Goal: Task Accomplishment & Management: Complete application form

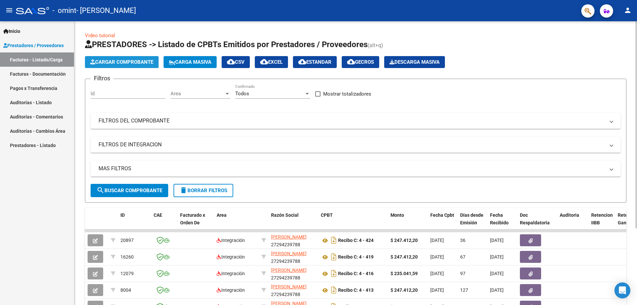
click at [111, 61] on span "Cargar Comprobante" at bounding box center [121, 62] width 63 height 6
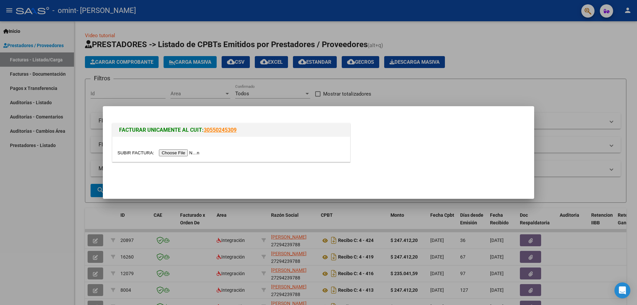
click at [186, 152] on input "file" at bounding box center [159, 152] width 84 height 7
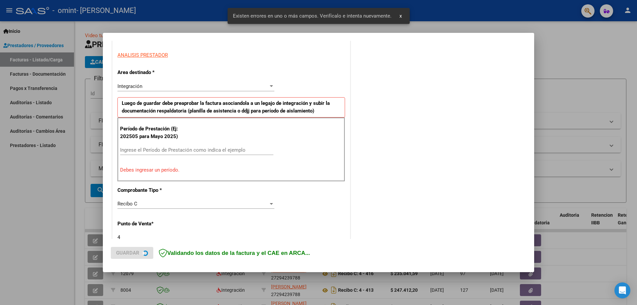
scroll to position [119, 0]
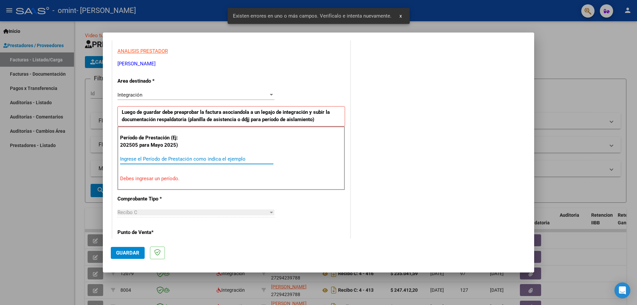
click at [171, 159] on input "Ingrese el Período de Prestación como indica el ejemplo" at bounding box center [196, 159] width 153 height 6
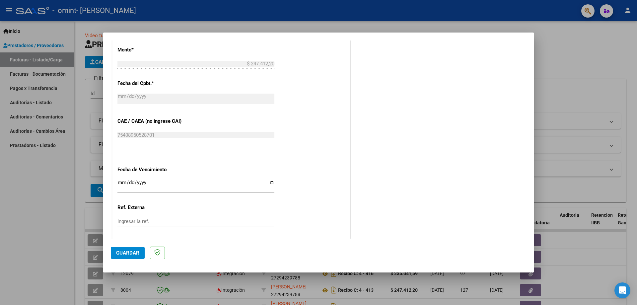
scroll to position [386, 0]
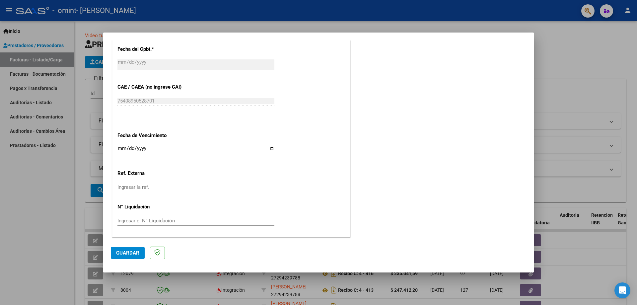
type input "202509"
click at [128, 252] on span "Guardar" at bounding box center [127, 253] width 23 height 6
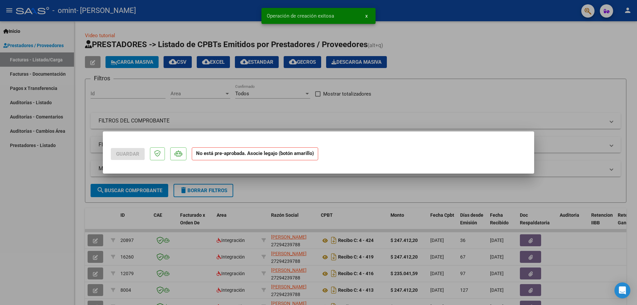
scroll to position [0, 0]
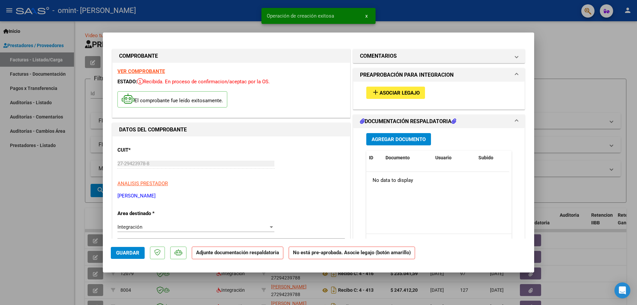
click at [399, 92] on span "Asociar Legajo" at bounding box center [399, 93] width 40 height 6
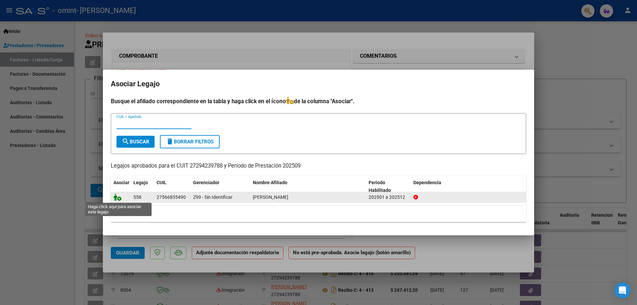
click at [118, 197] on icon at bounding box center [117, 196] width 8 height 7
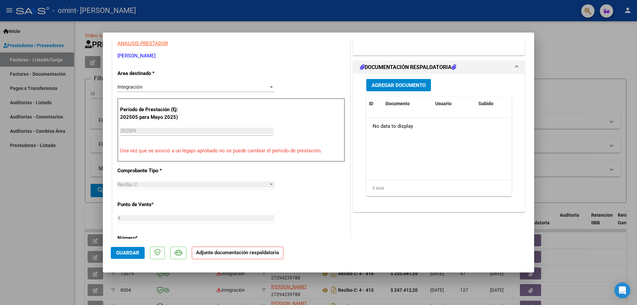
scroll to position [99, 0]
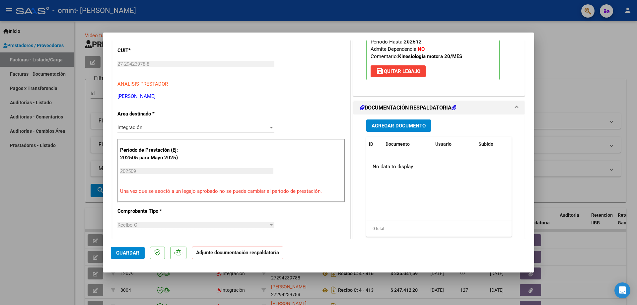
click at [391, 127] on span "Agregar Documento" at bounding box center [398, 126] width 54 height 6
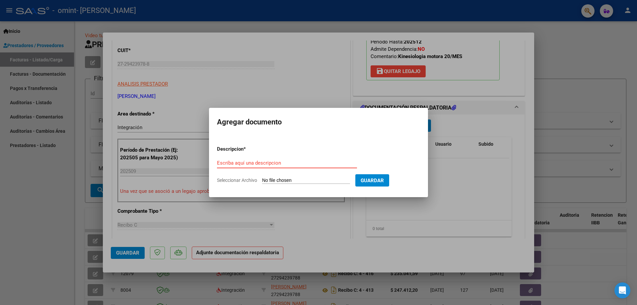
click at [262, 160] on input "Escriba aquí una descripcion" at bounding box center [287, 163] width 140 height 6
click at [269, 180] on input "Seleccionar Archivo" at bounding box center [306, 180] width 88 height 6
type input "C:\fakepath\20250925_112954.pdf"
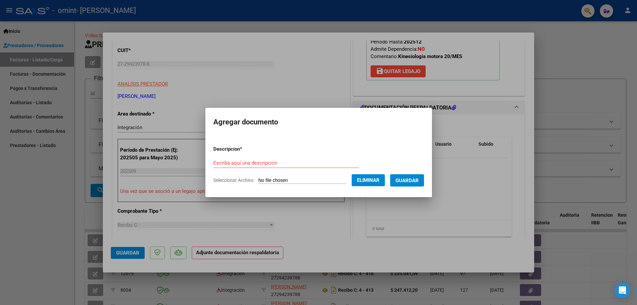
click at [223, 154] on form "Descripcion * Escriba aquí una descripcion Seleccionar Archivo Eliminar Guardar" at bounding box center [318, 164] width 211 height 48
click at [244, 163] on input "Escriba aquí una descripcion" at bounding box center [285, 163] width 145 height 6
type input "Aist sept"
click at [405, 178] on span "Guardar" at bounding box center [406, 180] width 23 height 6
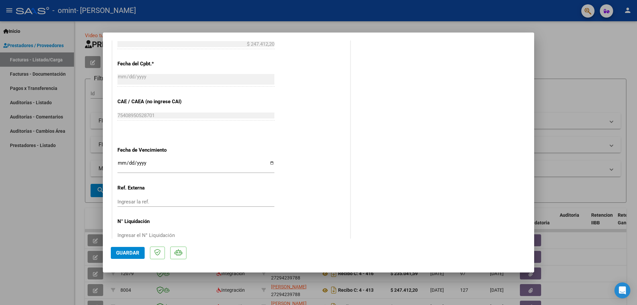
scroll to position [396, 0]
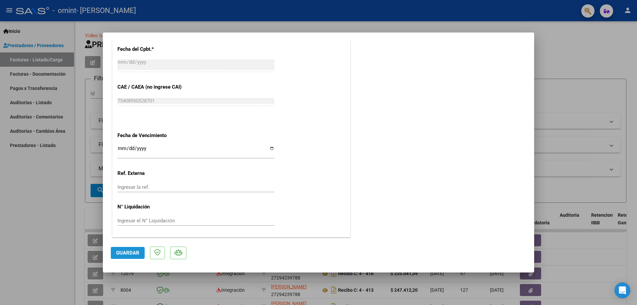
click at [128, 257] on button "Guardar" at bounding box center [128, 253] width 34 height 12
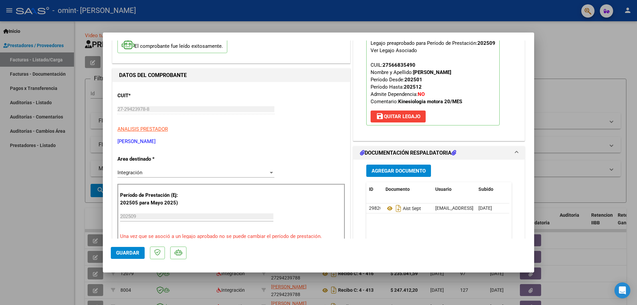
scroll to position [66, 0]
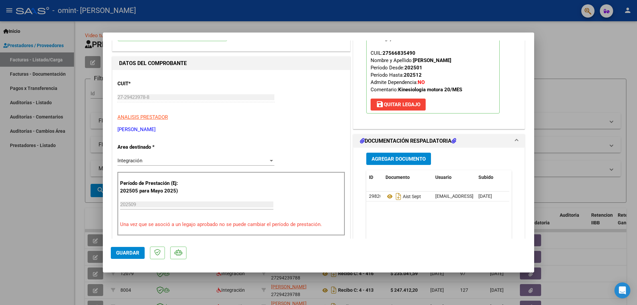
click at [120, 252] on span "Guardar" at bounding box center [127, 253] width 23 height 6
click at [0, 220] on div at bounding box center [318, 152] width 637 height 305
type input "$ 0,00"
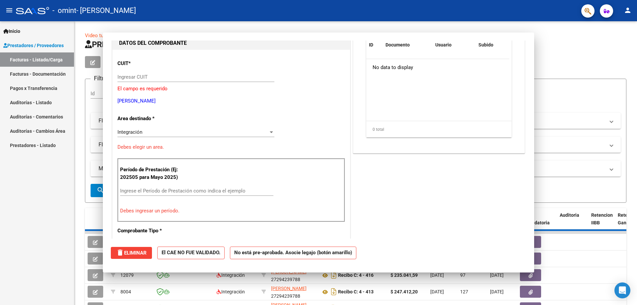
scroll to position [70, 0]
